Goal: Navigation & Orientation: Find specific page/section

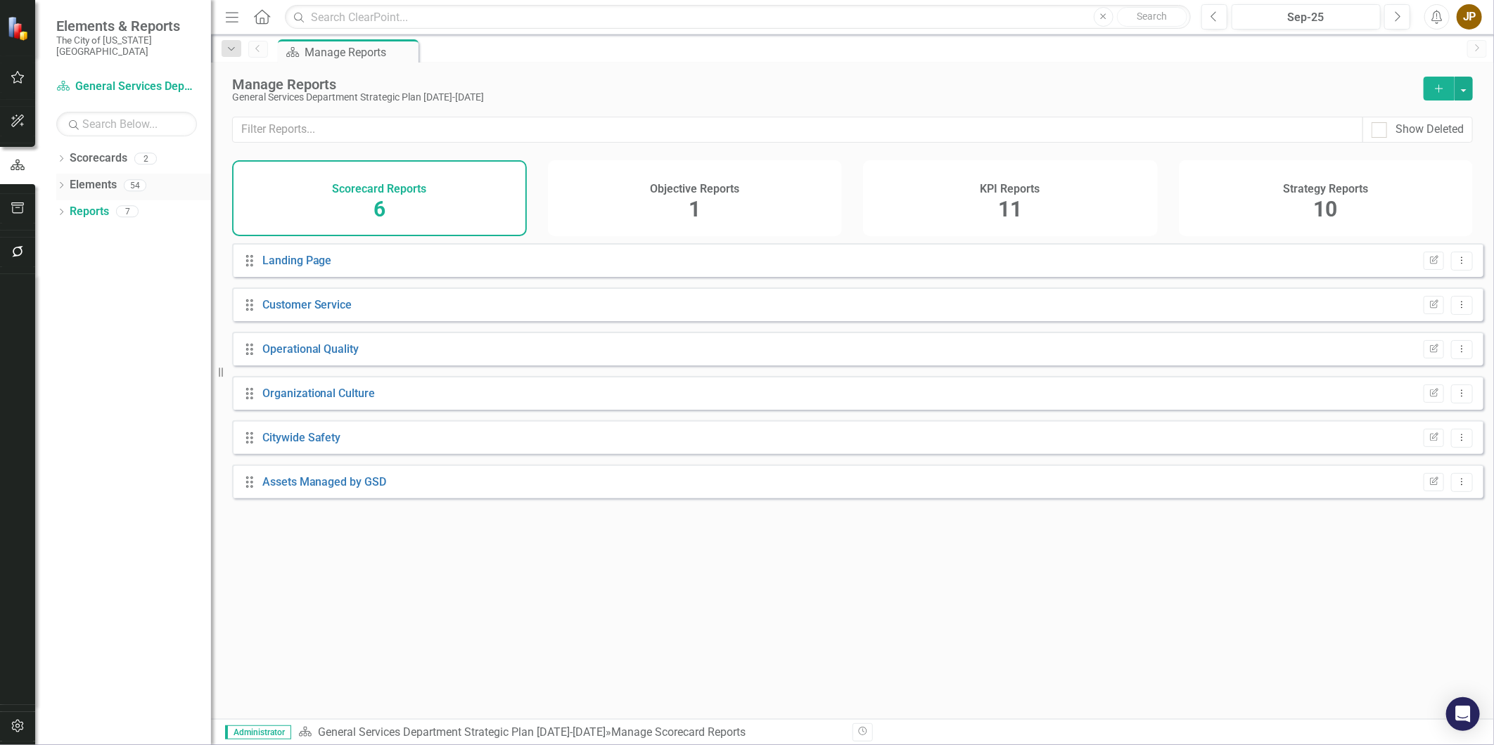
click at [65, 183] on icon "Dropdown" at bounding box center [61, 187] width 10 height 8
click at [67, 236] on icon "Dropdown" at bounding box center [68, 240] width 10 height 8
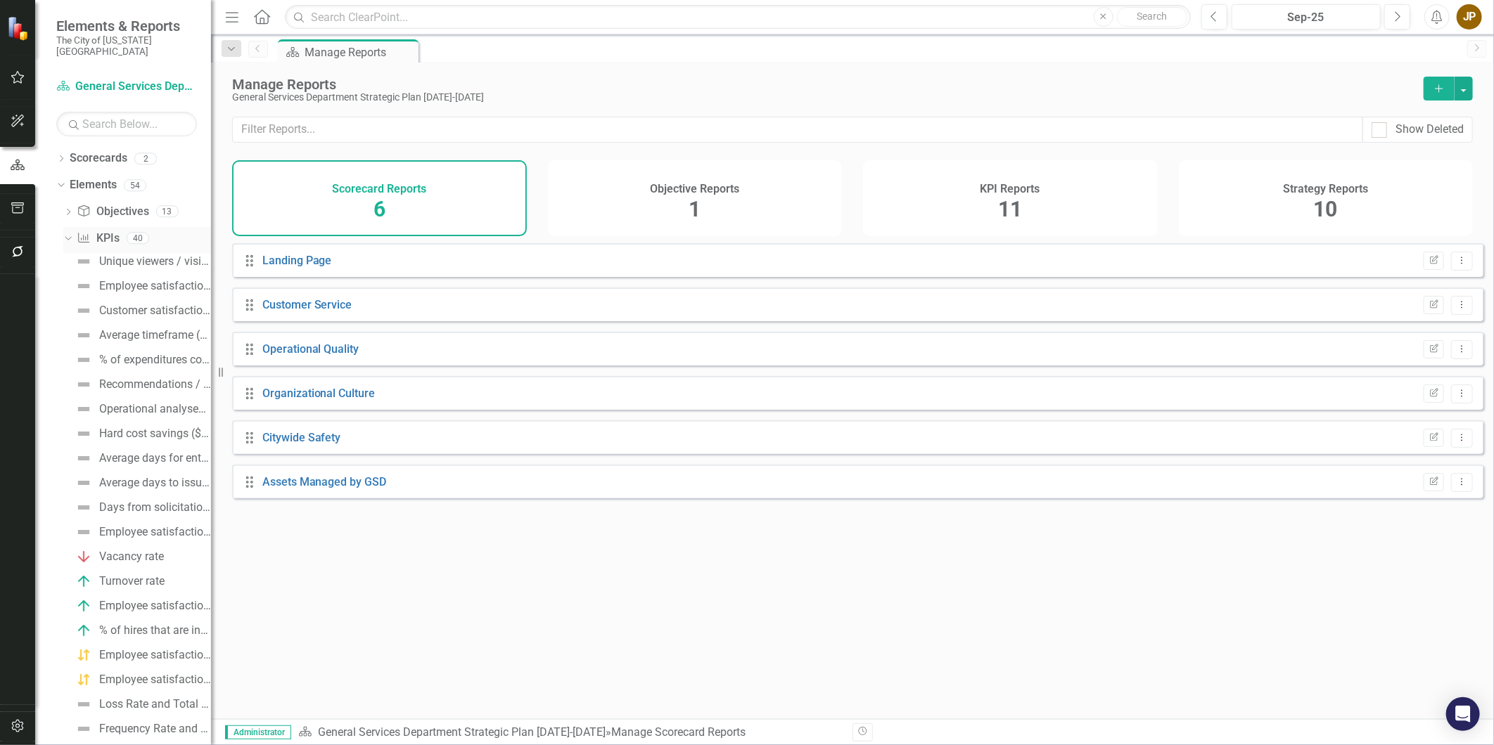
click at [67, 237] on icon at bounding box center [68, 239] width 6 height 4
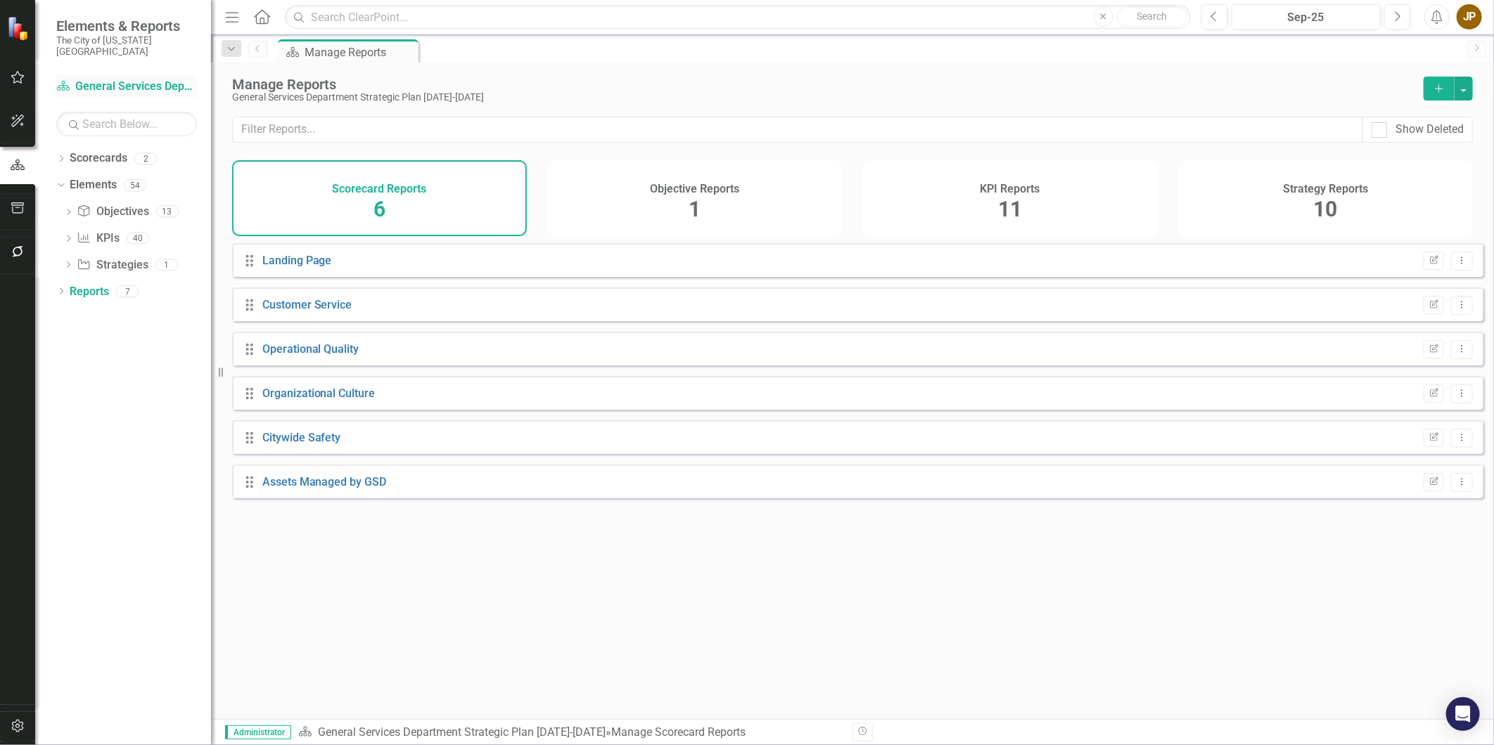
click at [79, 79] on link "Scorecard General Services Department Strategic Plan [DATE]-[DATE]" at bounding box center [126, 87] width 141 height 16
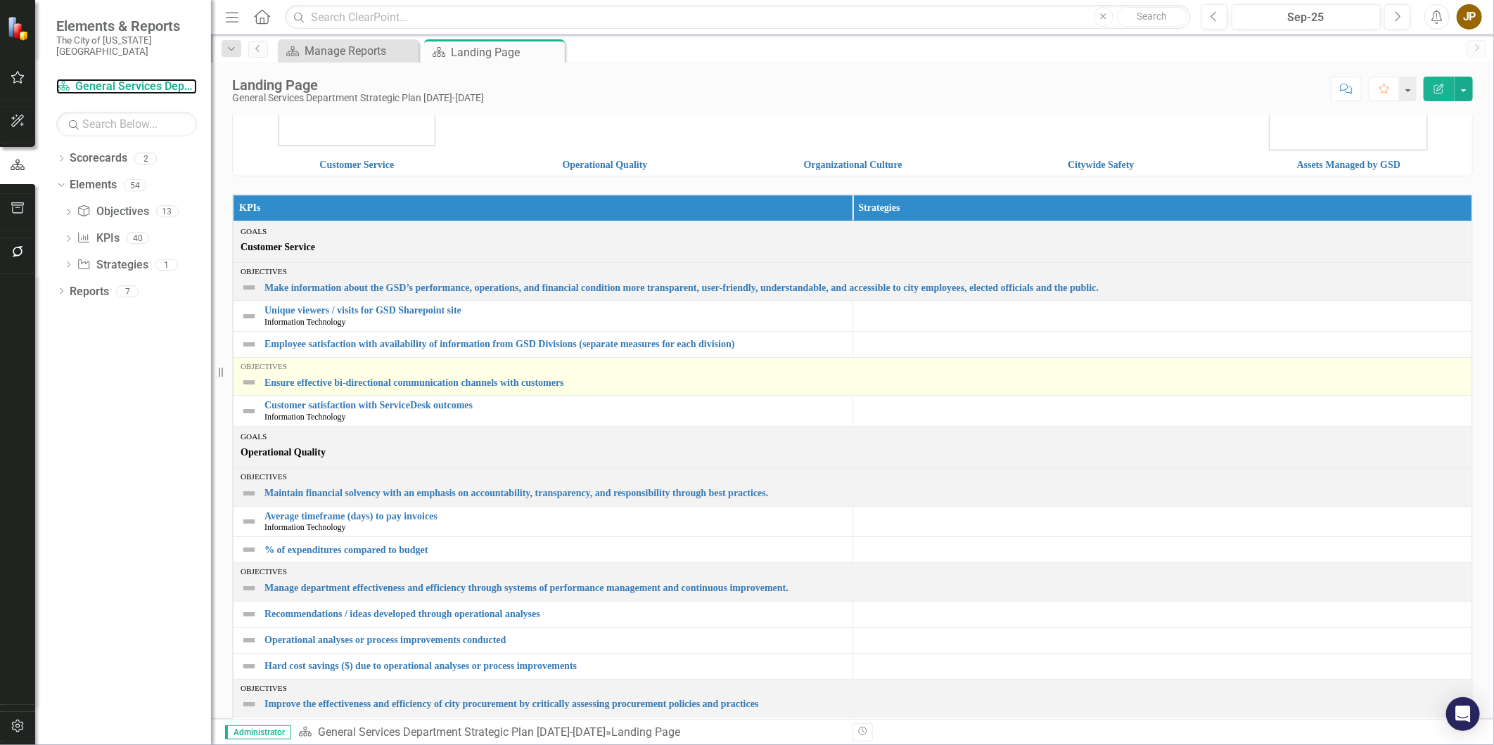
scroll to position [36, 0]
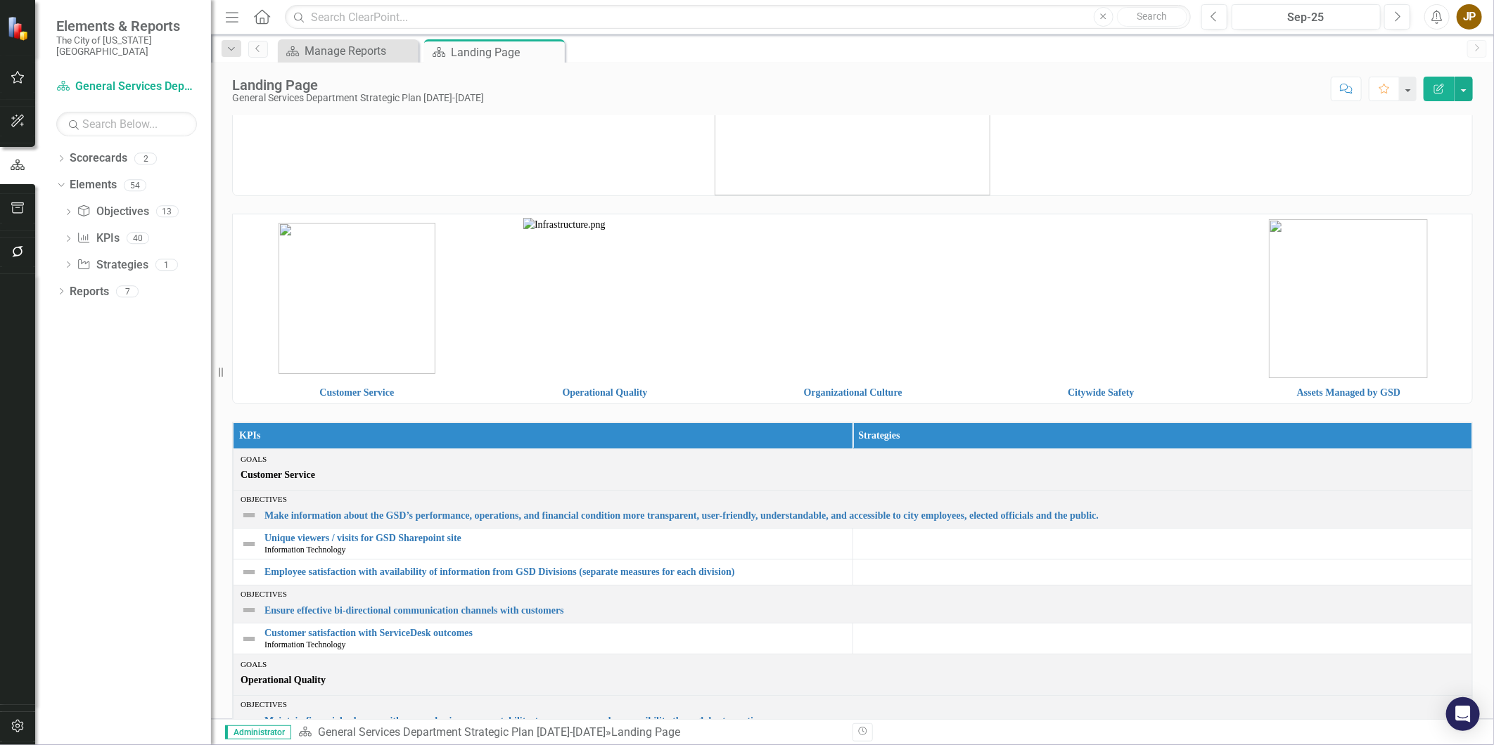
click at [299, 307] on img at bounding box center [356, 298] width 157 height 151
click at [1121, 299] on img at bounding box center [1100, 299] width 241 height 0
click at [1328, 332] on img at bounding box center [1348, 298] width 159 height 159
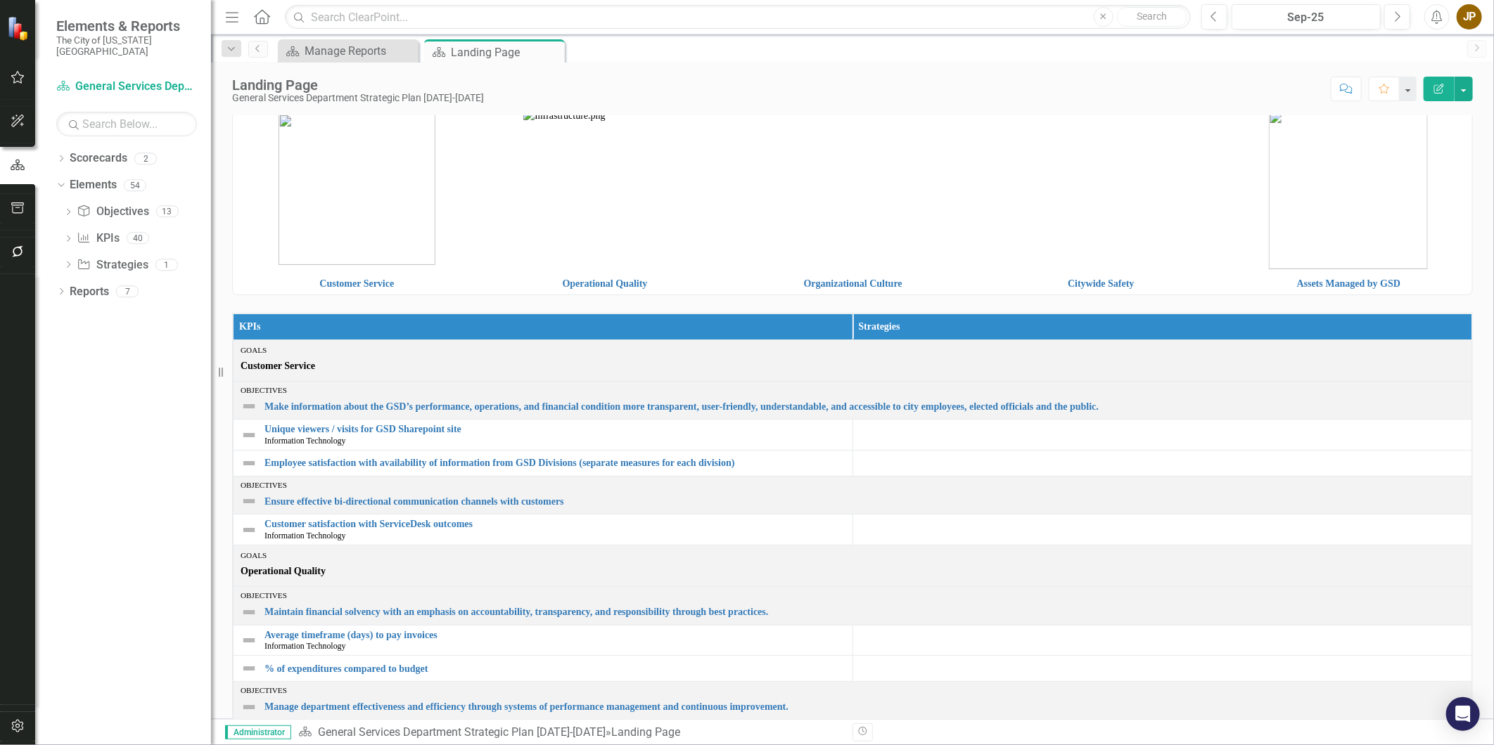
scroll to position [0, 0]
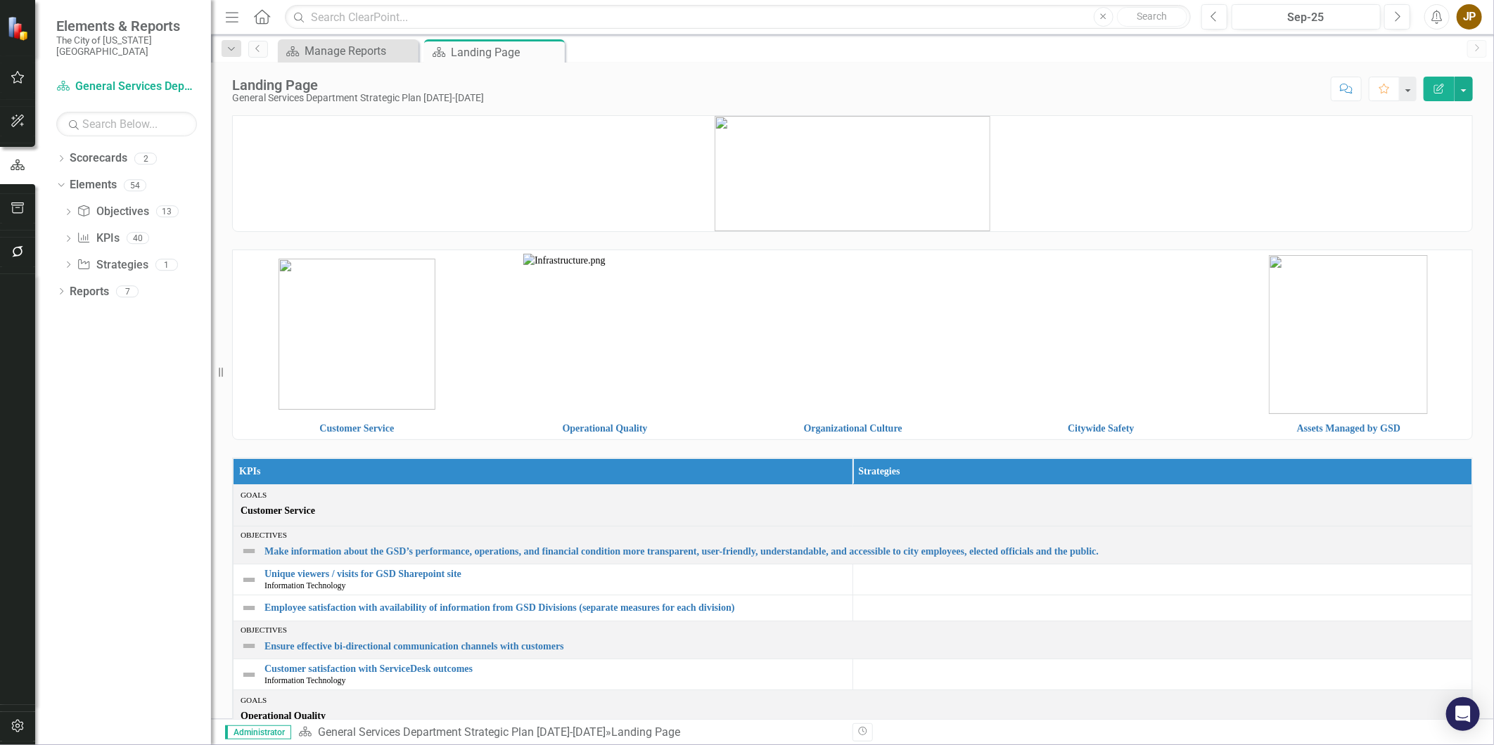
click at [364, 320] on img at bounding box center [356, 334] width 157 height 151
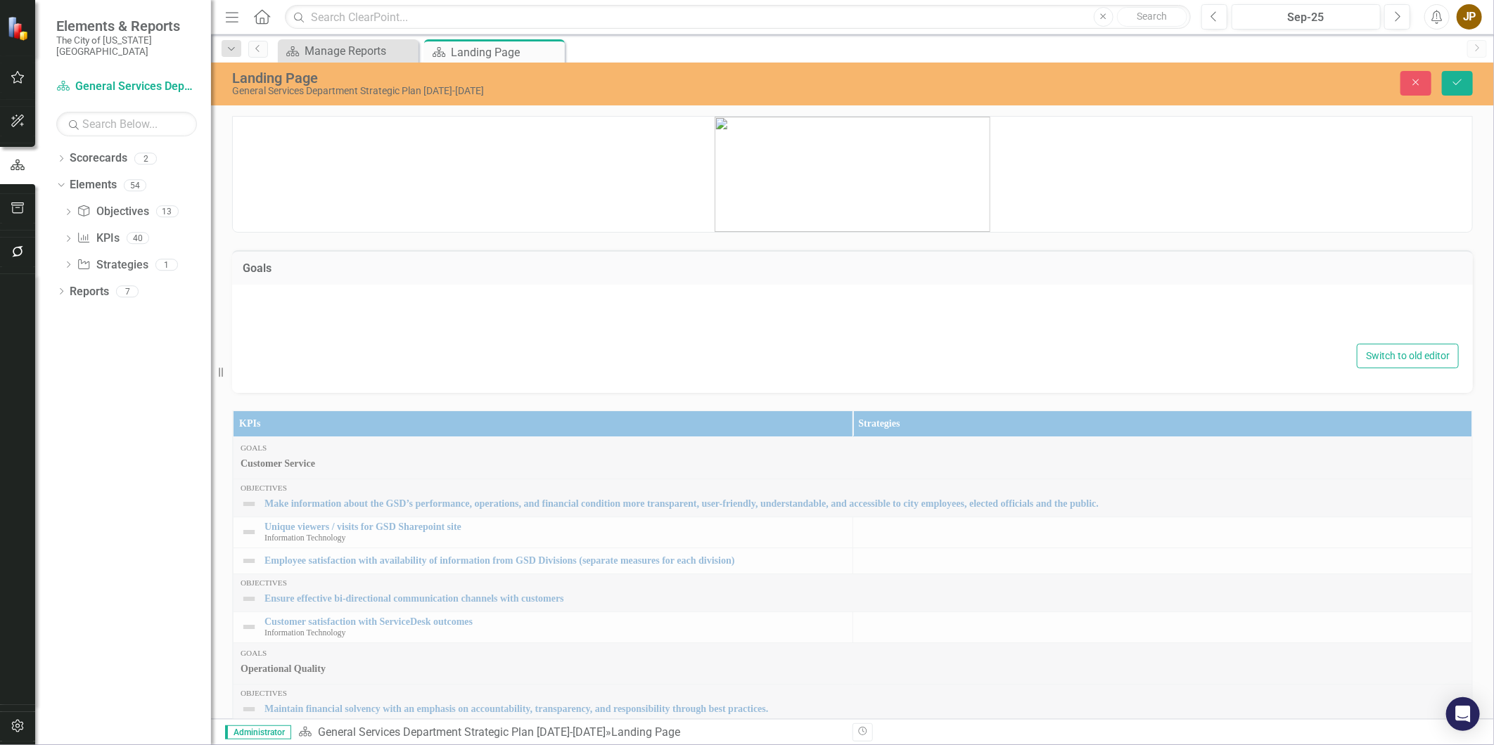
type textarea "<table style="border-collapse: collapse; width: 100.009%;" border="0"><colgroup…"
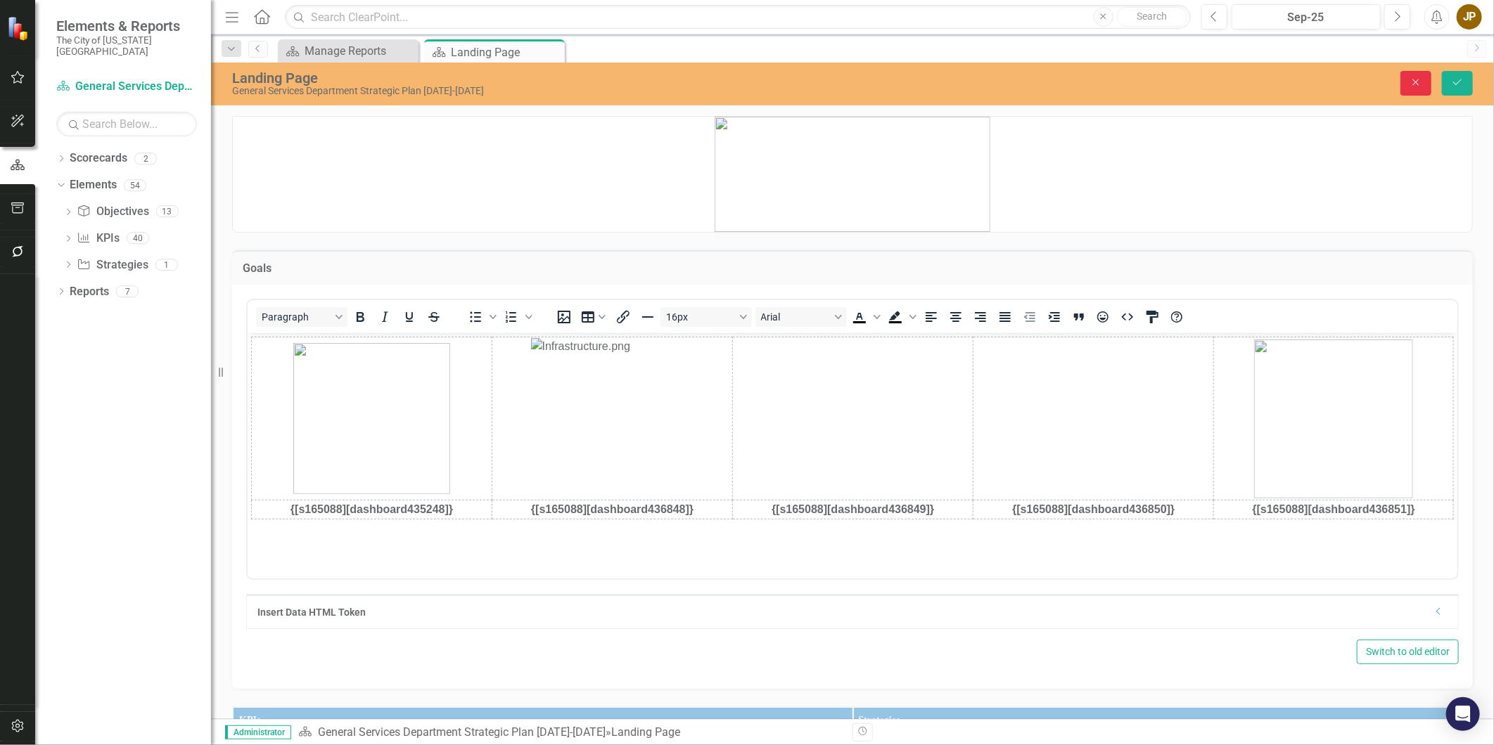
click at [1420, 87] on button "Close" at bounding box center [1415, 83] width 31 height 25
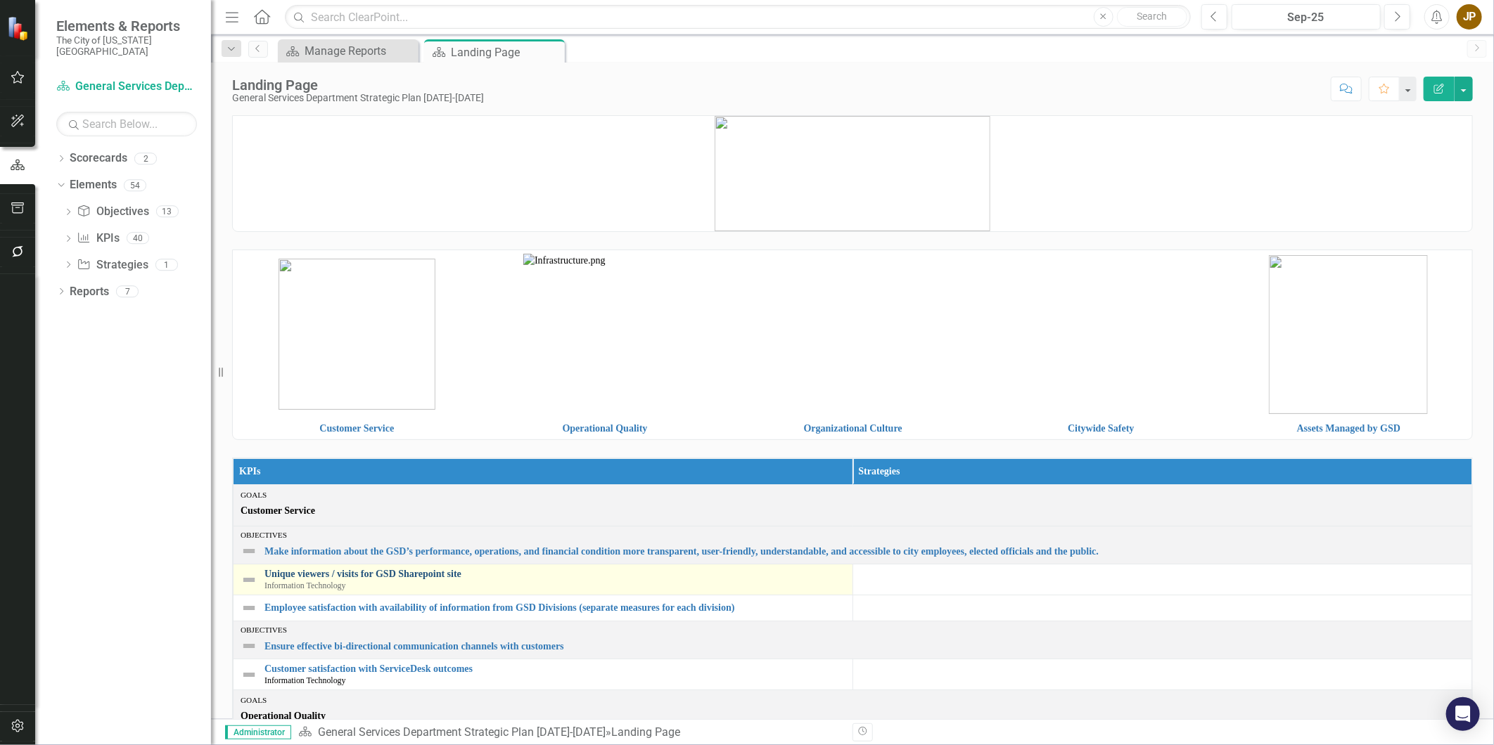
click at [430, 575] on link "Unique viewers / visits for GSD Sharepoint site" at bounding box center [554, 574] width 581 height 11
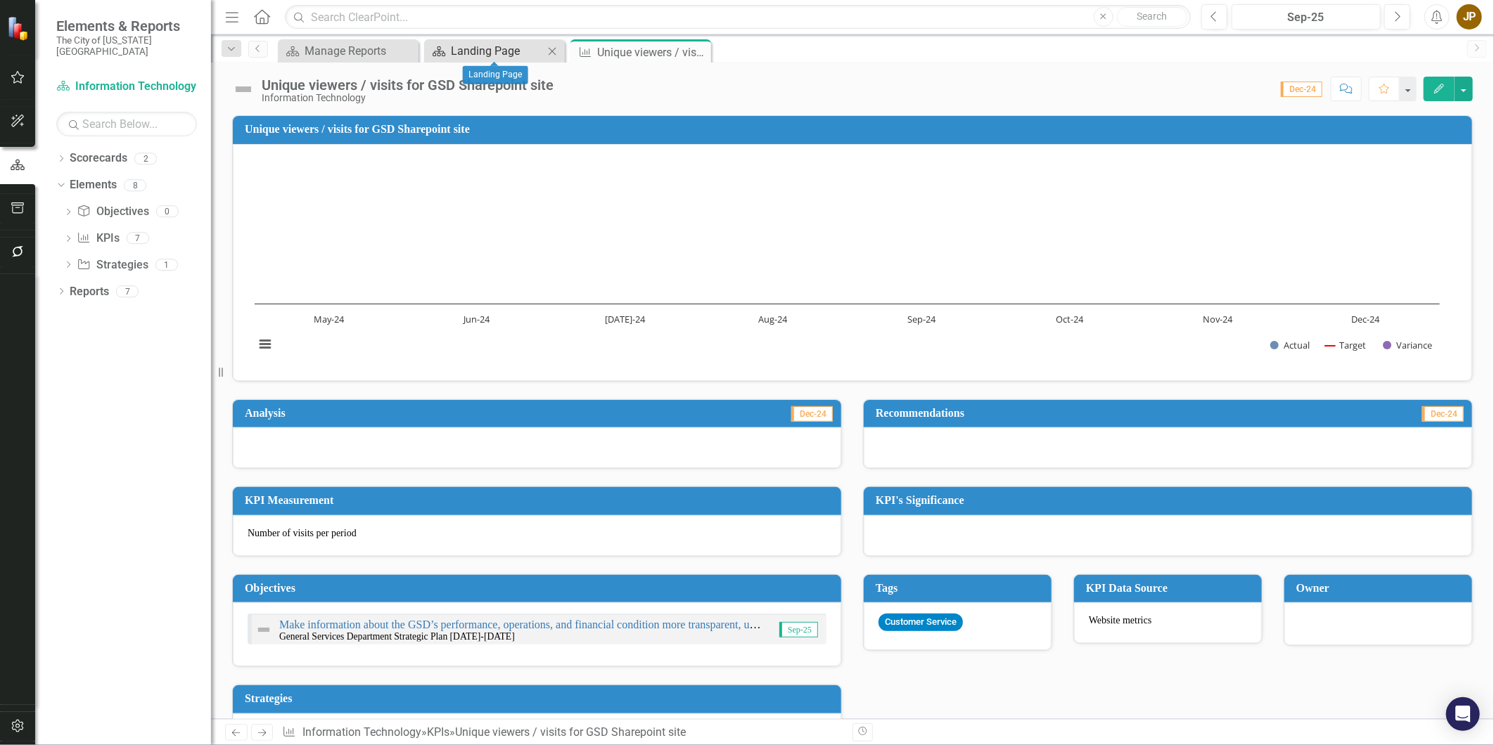
click at [522, 57] on div "Landing Page" at bounding box center [497, 51] width 93 height 18
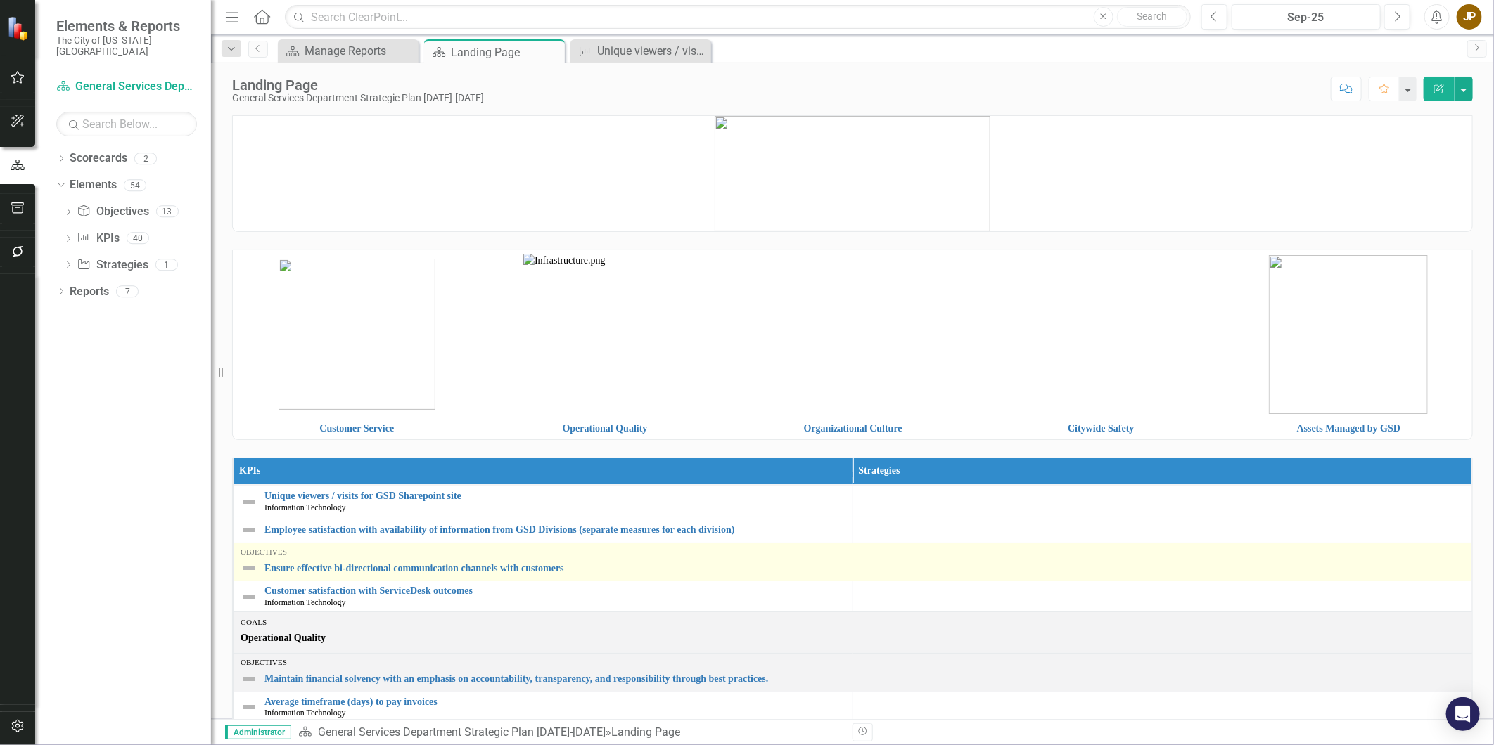
scroll to position [156, 0]
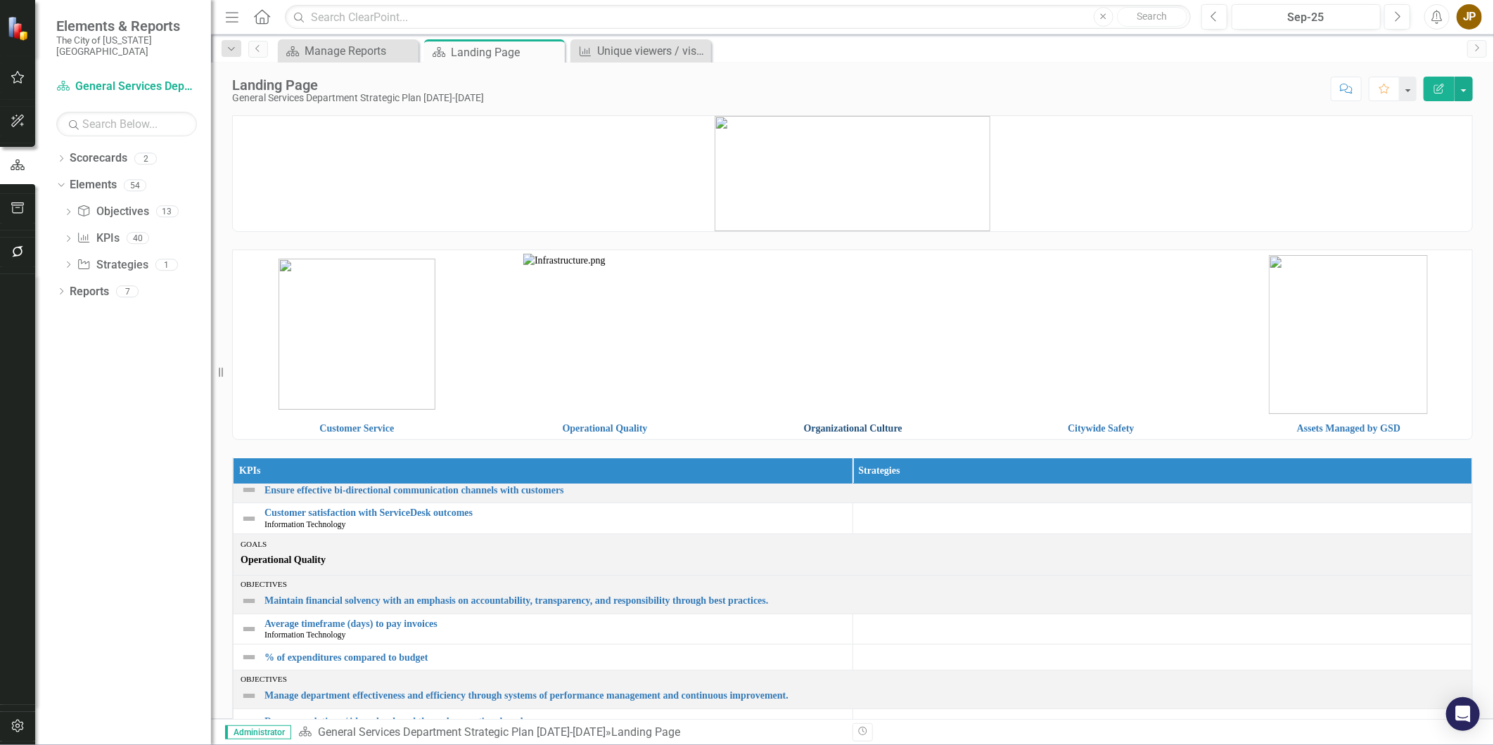
click at [860, 425] on link "Organizational Culture" at bounding box center [853, 428] width 98 height 11
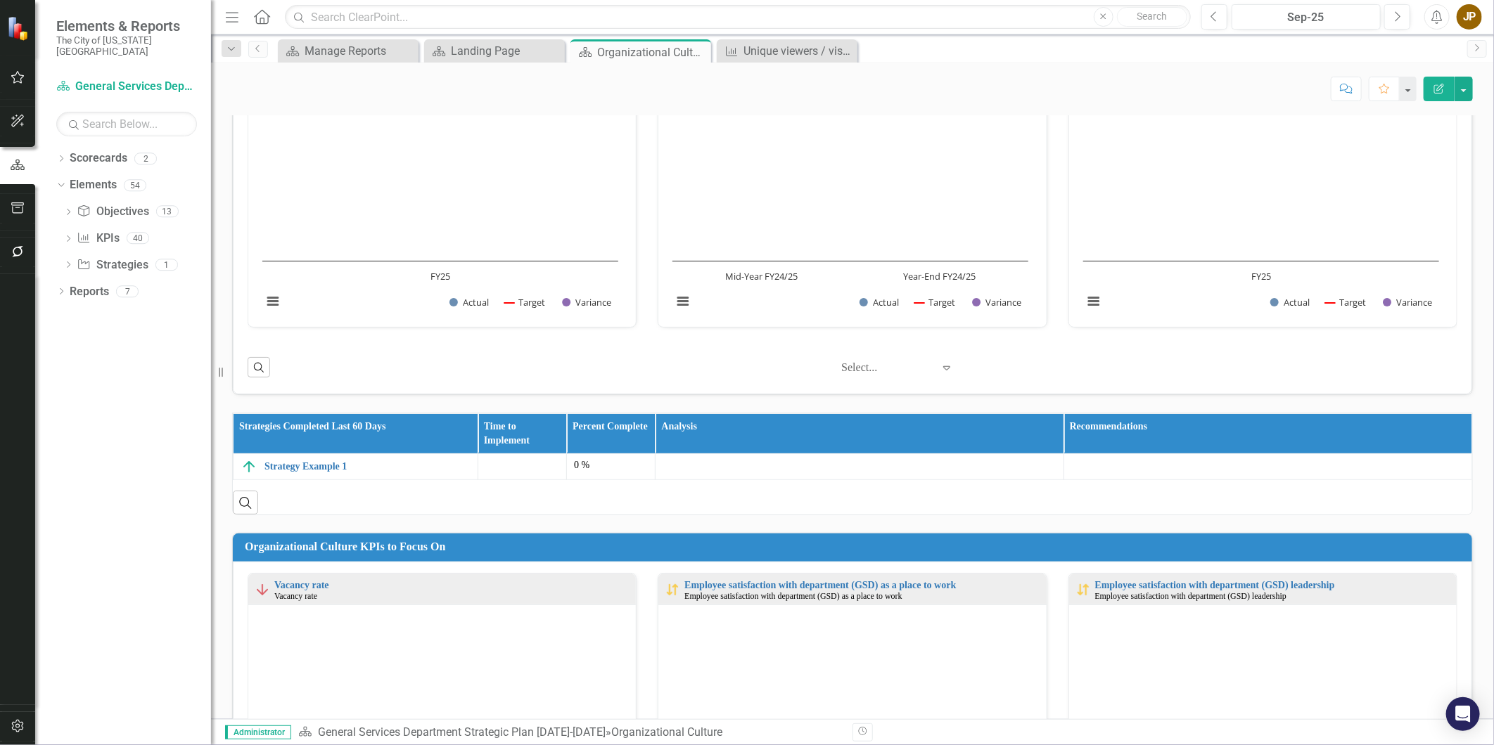
scroll to position [234, 0]
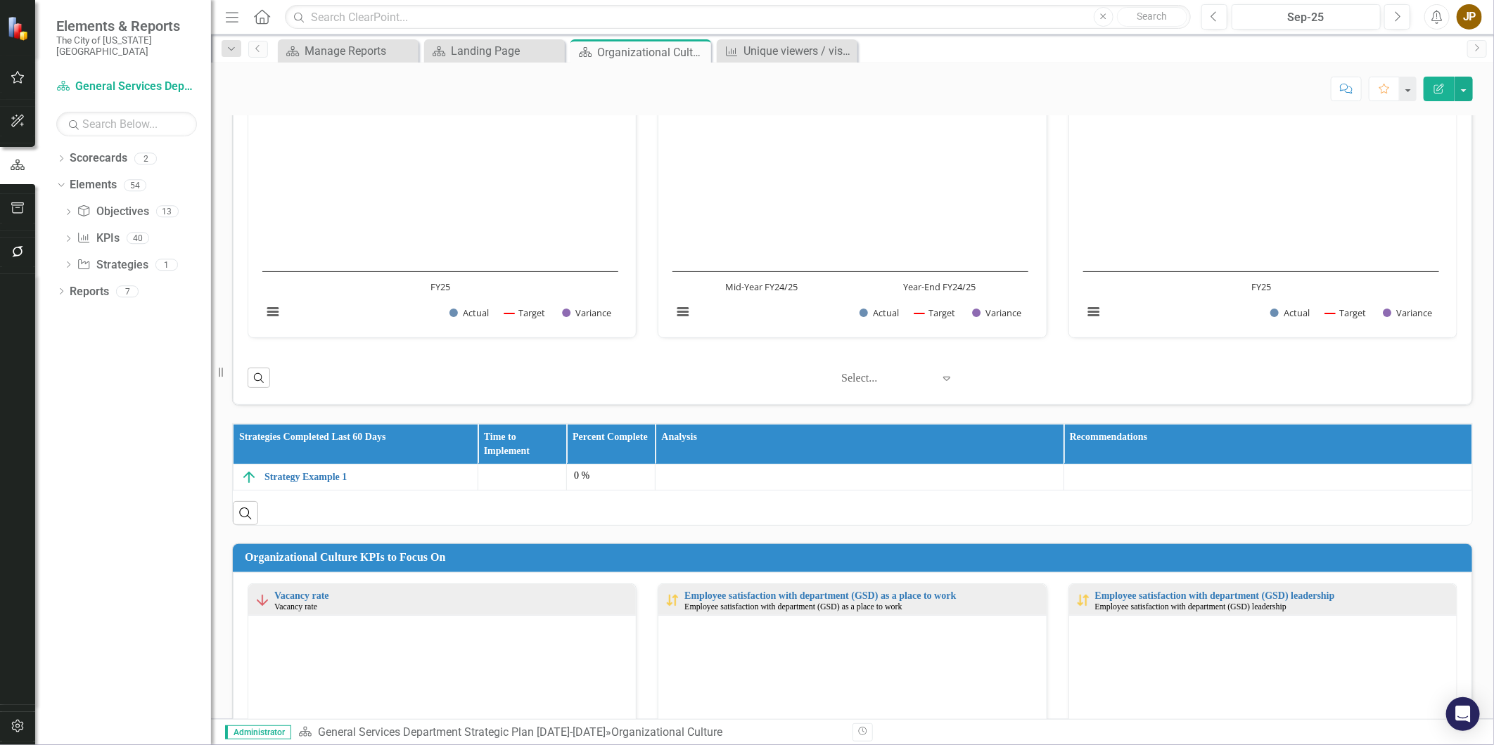
click at [886, 383] on div at bounding box center [886, 378] width 91 height 19
click at [1065, 371] on div "‹ Previous 1 (current) › Next 5 results available. Use Up and Down to choose op…" at bounding box center [867, 378] width 1180 height 24
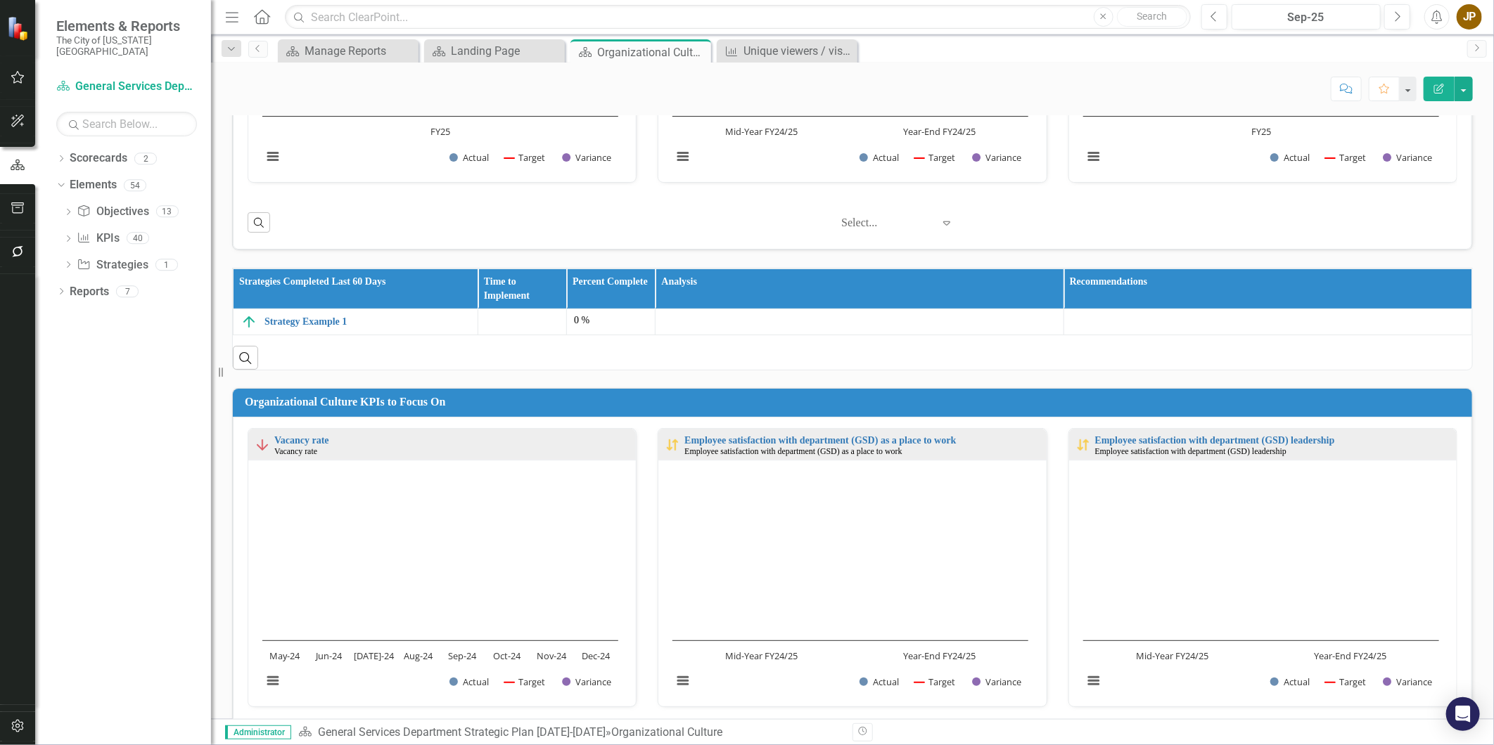
scroll to position [390, 0]
click at [290, 323] on link "Strategy Example 1" at bounding box center [367, 321] width 206 height 11
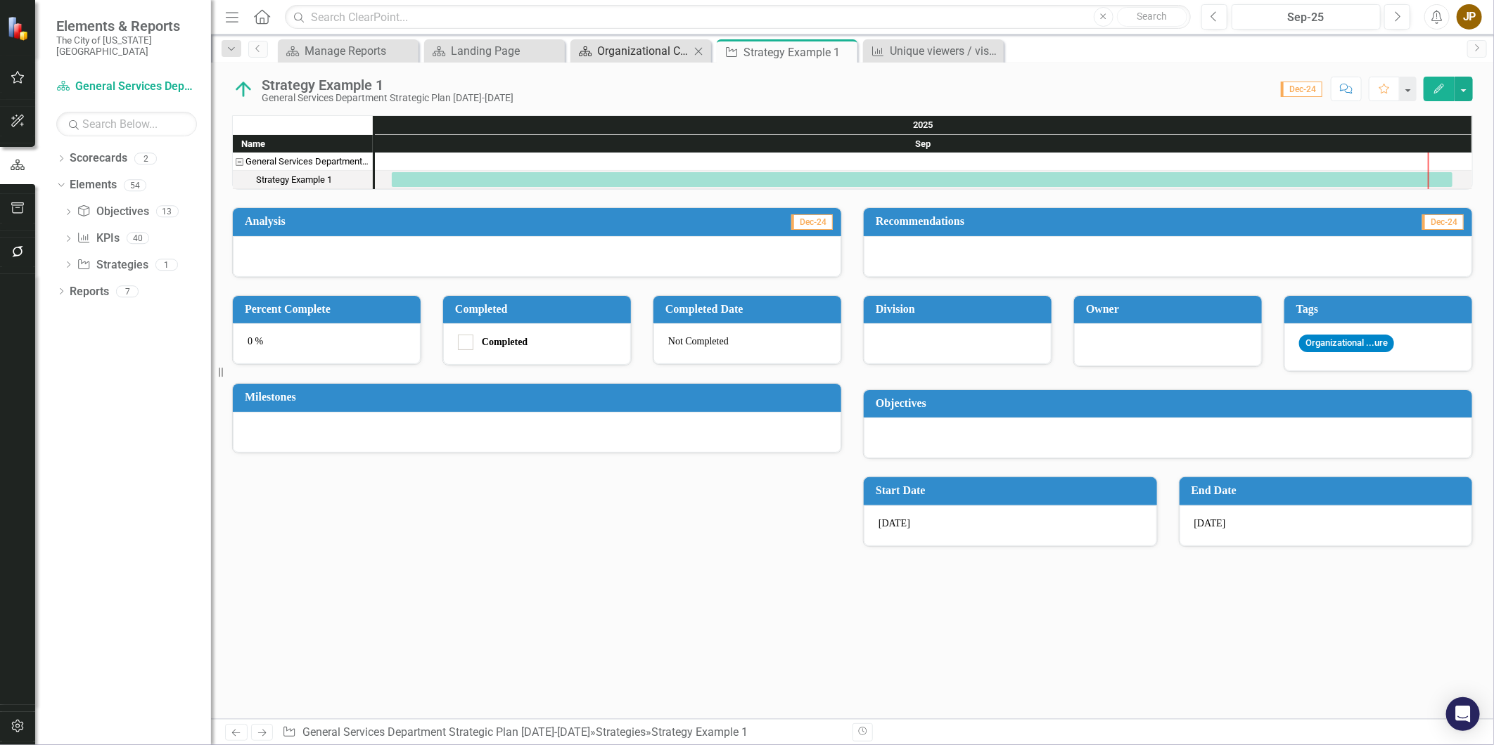
click at [650, 51] on div "Organizational Culture" at bounding box center [643, 51] width 93 height 18
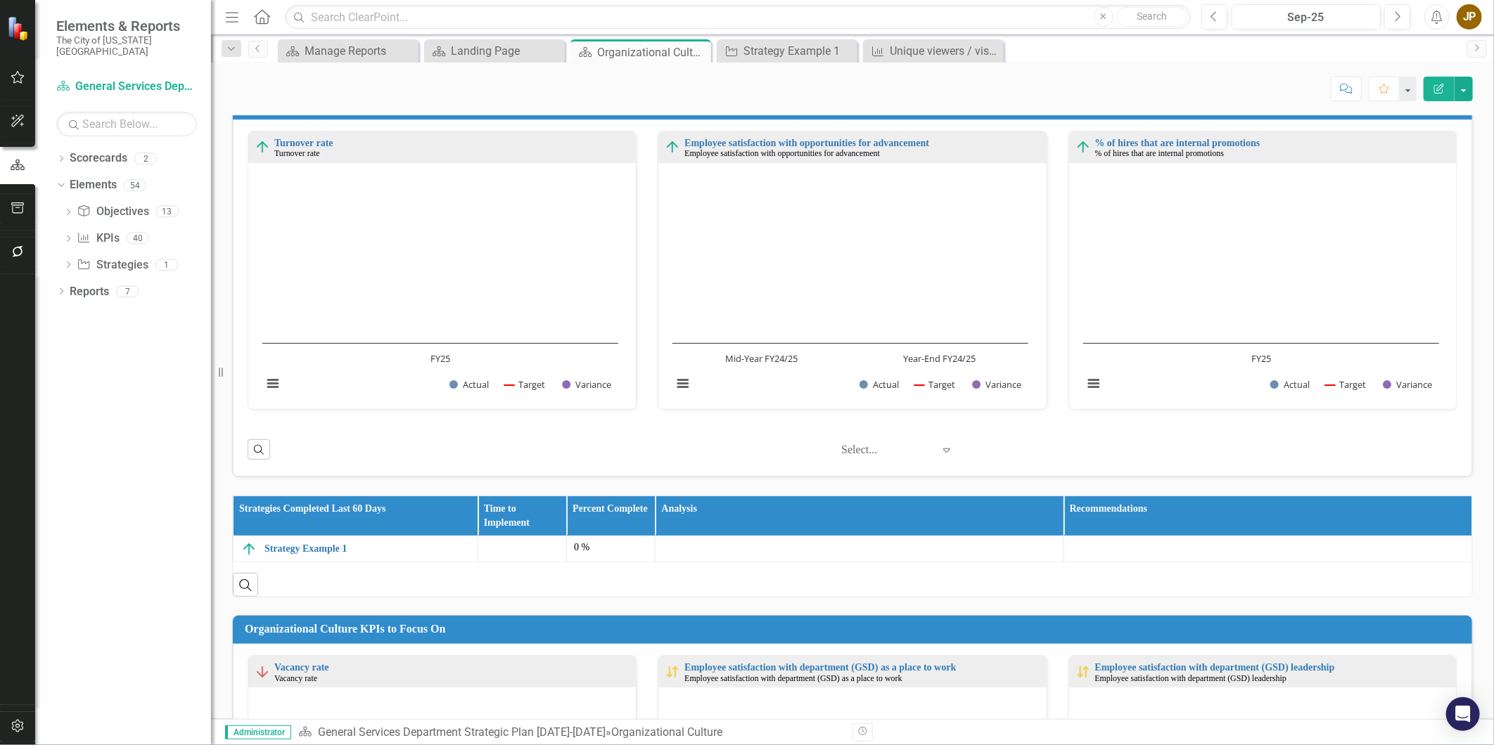
scroll to position [156, 0]
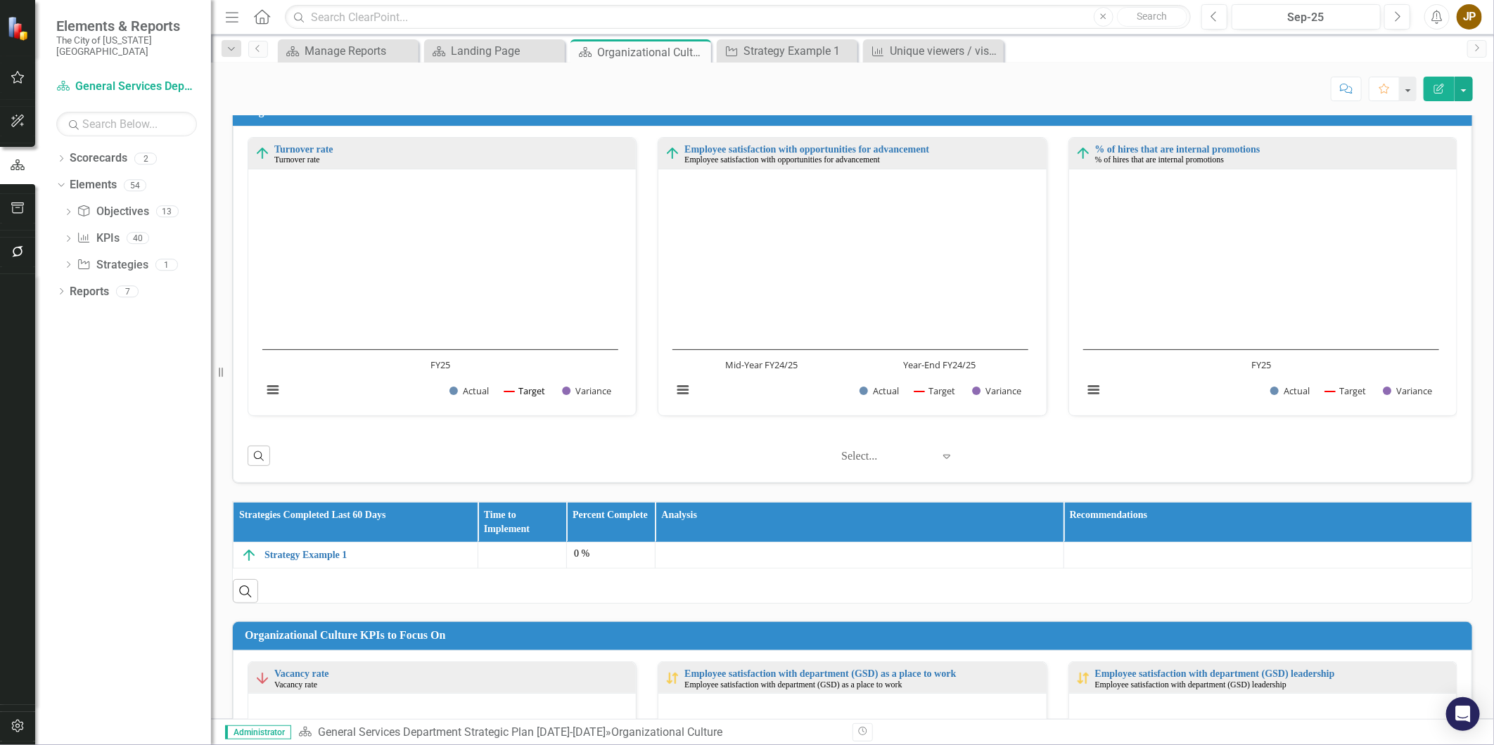
click at [508, 392] on button "Show Target" at bounding box center [524, 391] width 41 height 12
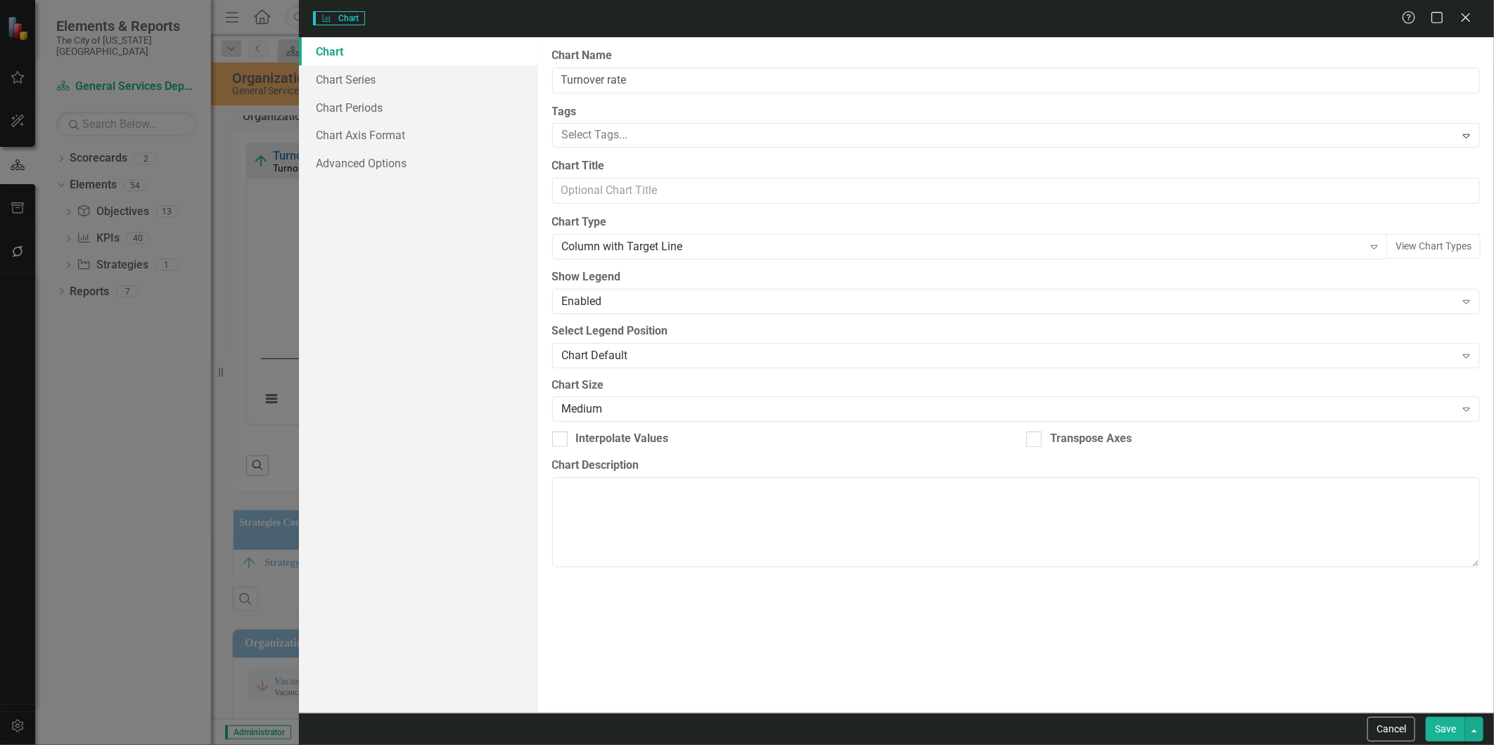
click at [1388, 732] on button "Cancel" at bounding box center [1391, 729] width 48 height 25
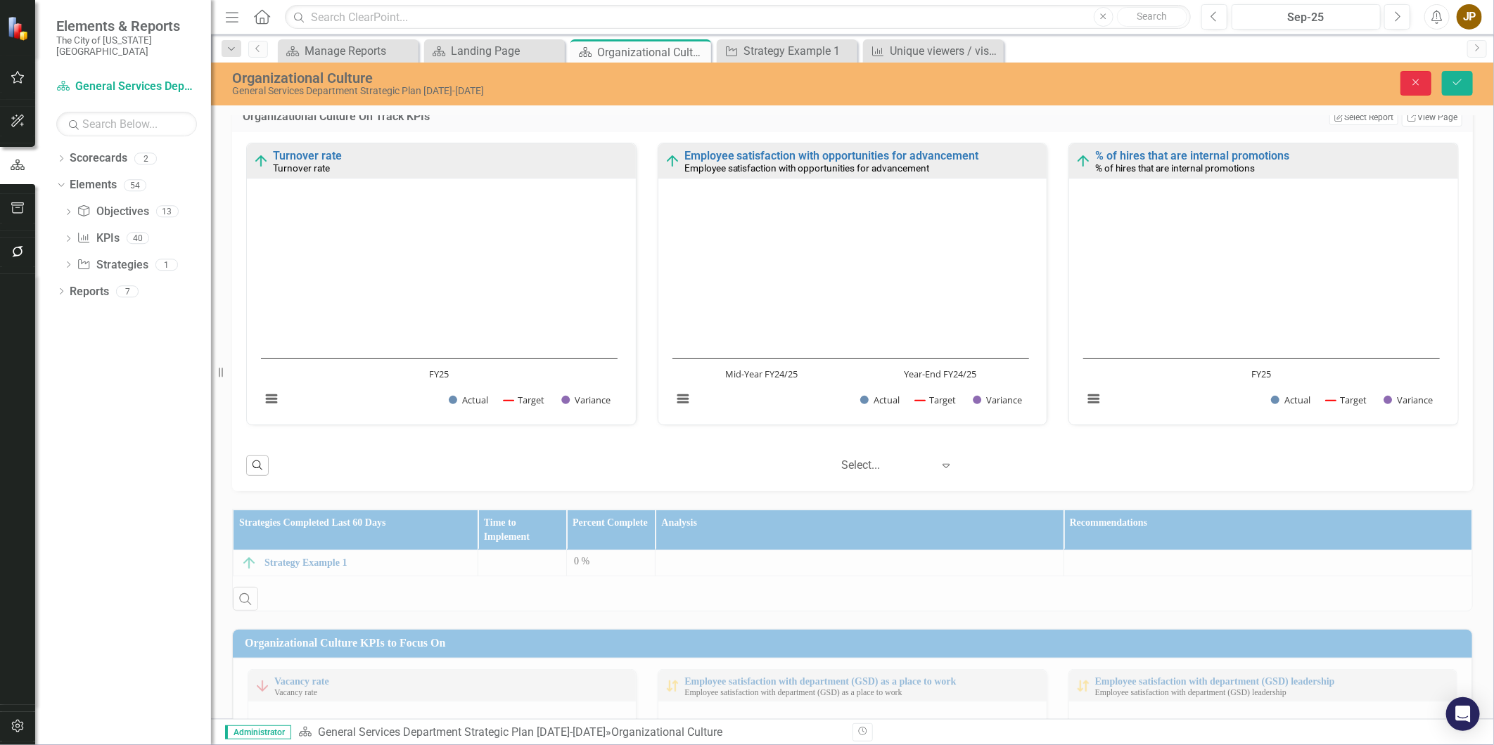
click at [1415, 82] on icon "button" at bounding box center [1416, 82] width 6 height 6
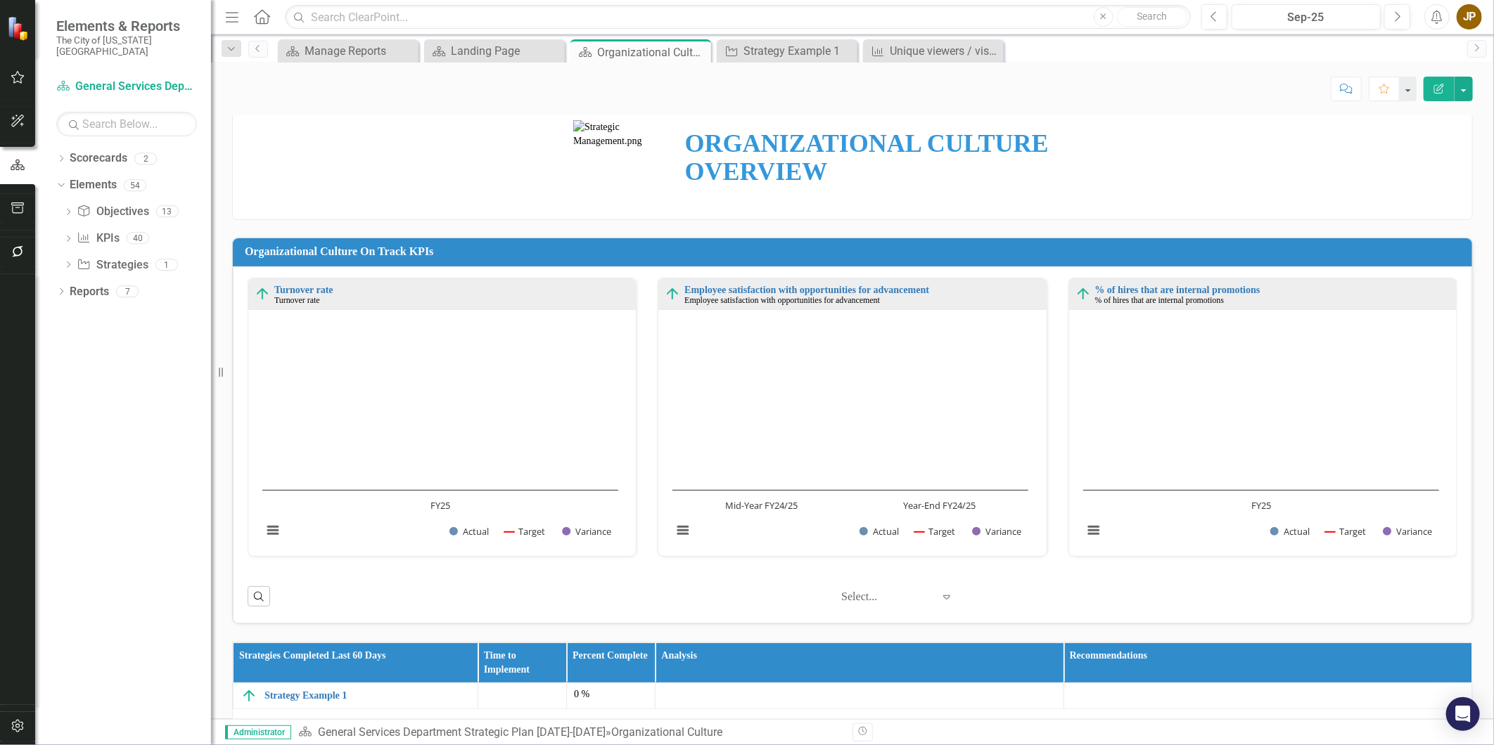
scroll to position [0, 0]
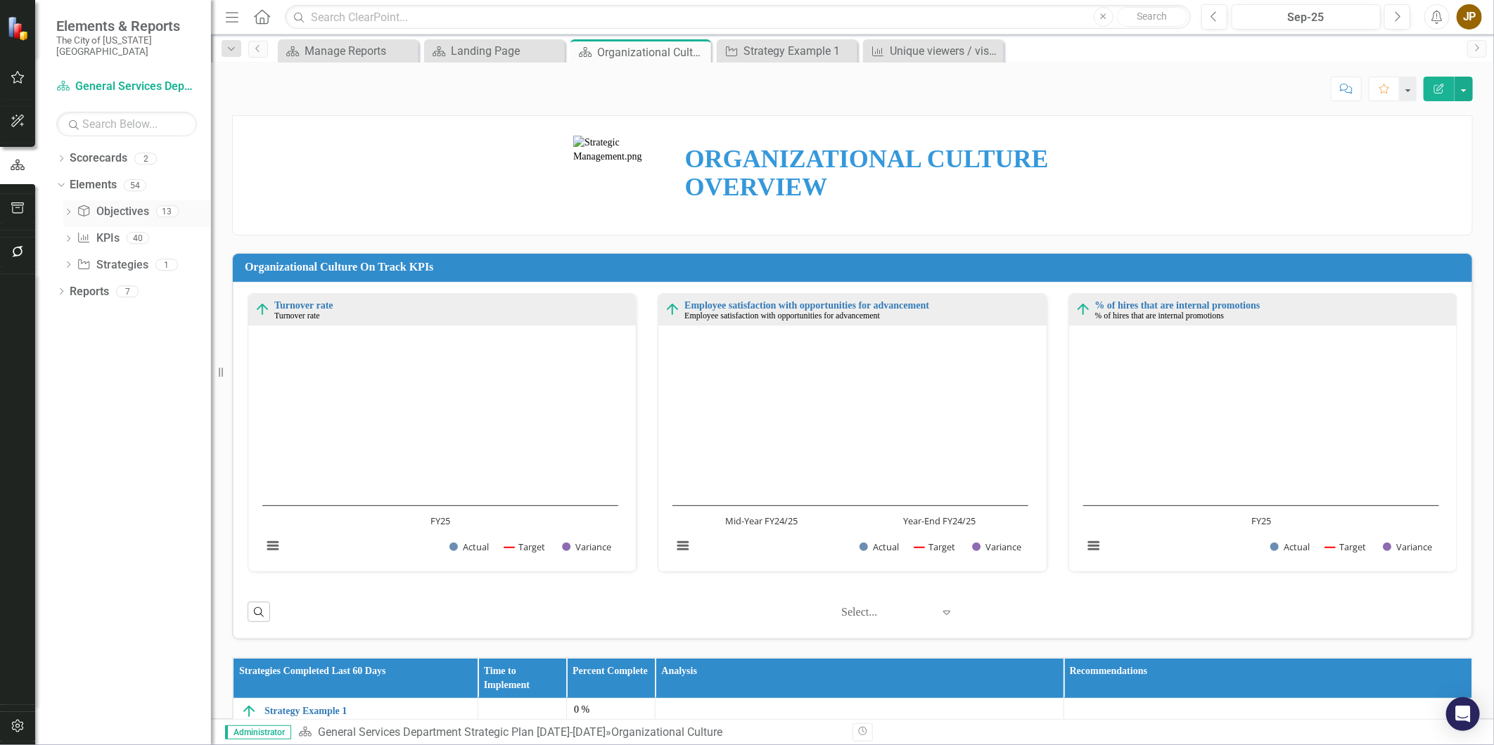
click at [86, 205] on icon "Objective" at bounding box center [84, 210] width 14 height 11
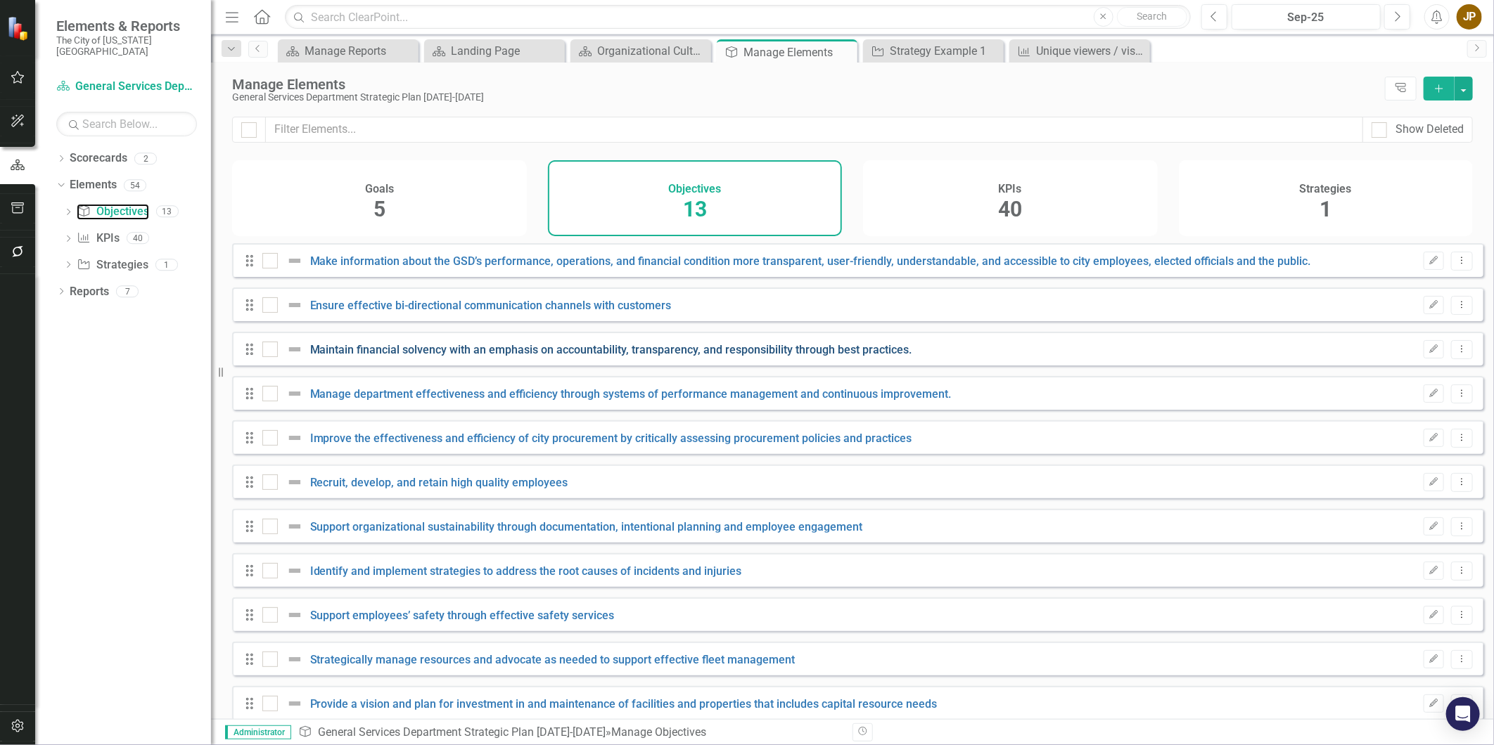
checkbox input "false"
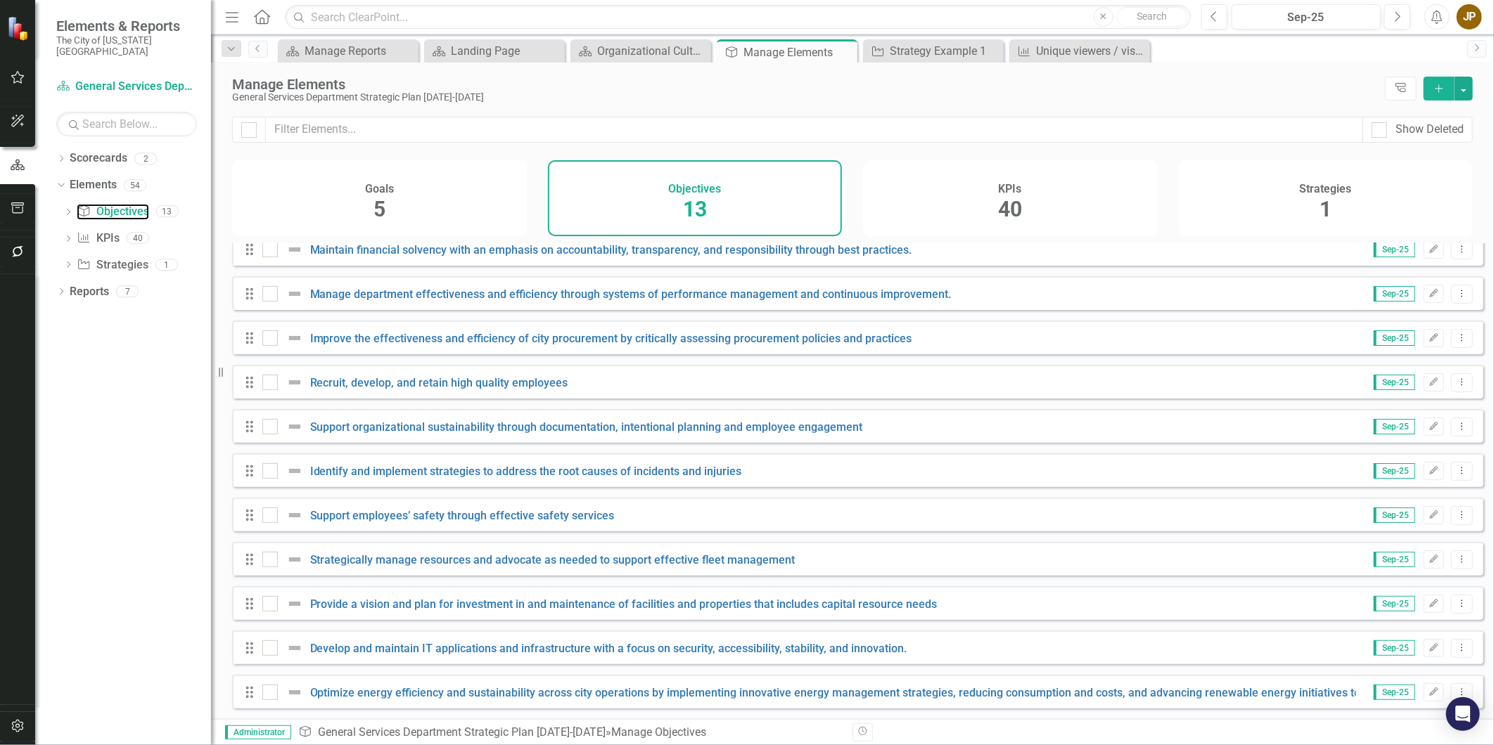
scroll to position [110, 0]
click at [83, 150] on link "Scorecards" at bounding box center [99, 158] width 58 height 16
